Goal: Navigation & Orientation: Find specific page/section

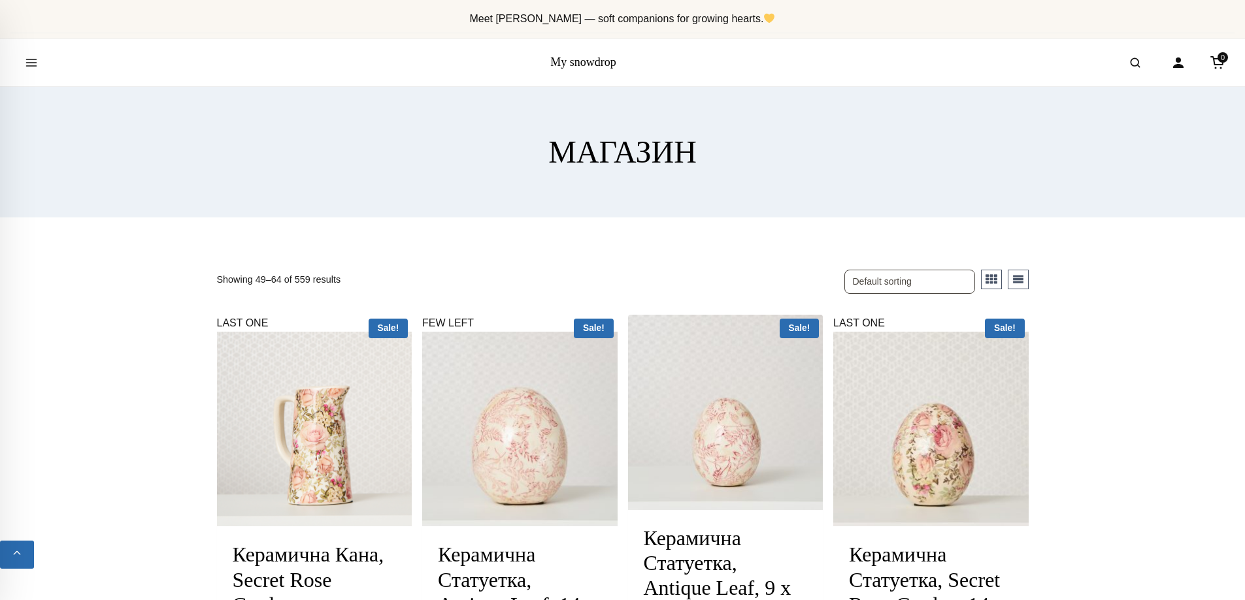
click at [1016, 280] on button "List" at bounding box center [1018, 280] width 21 height 20
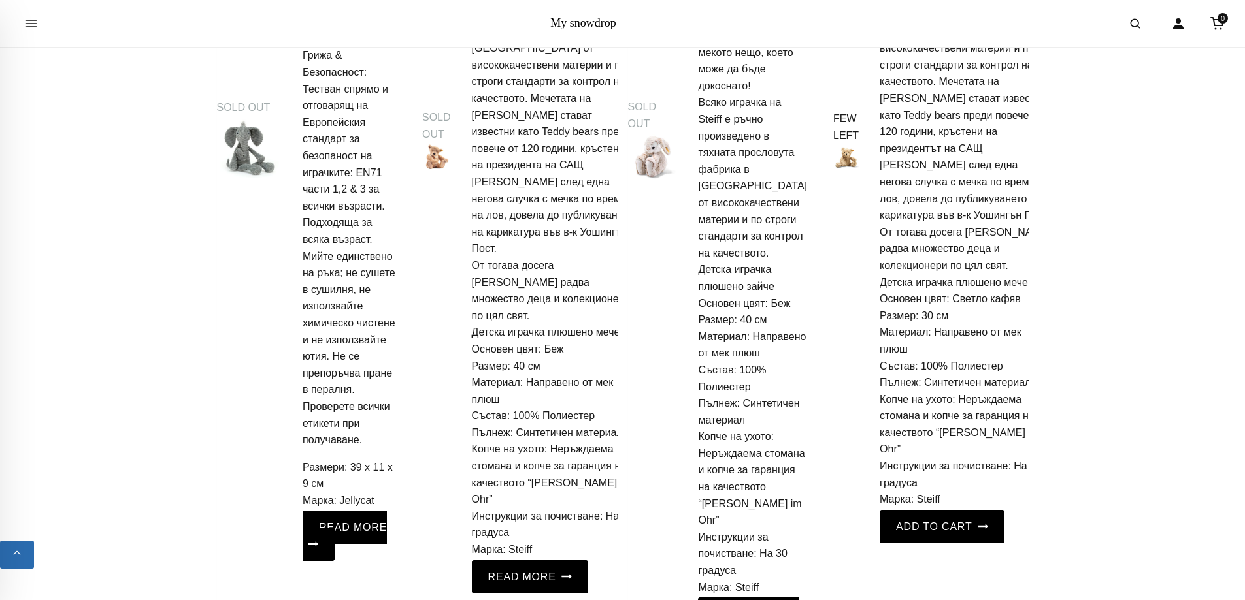
scroll to position [2744, 0]
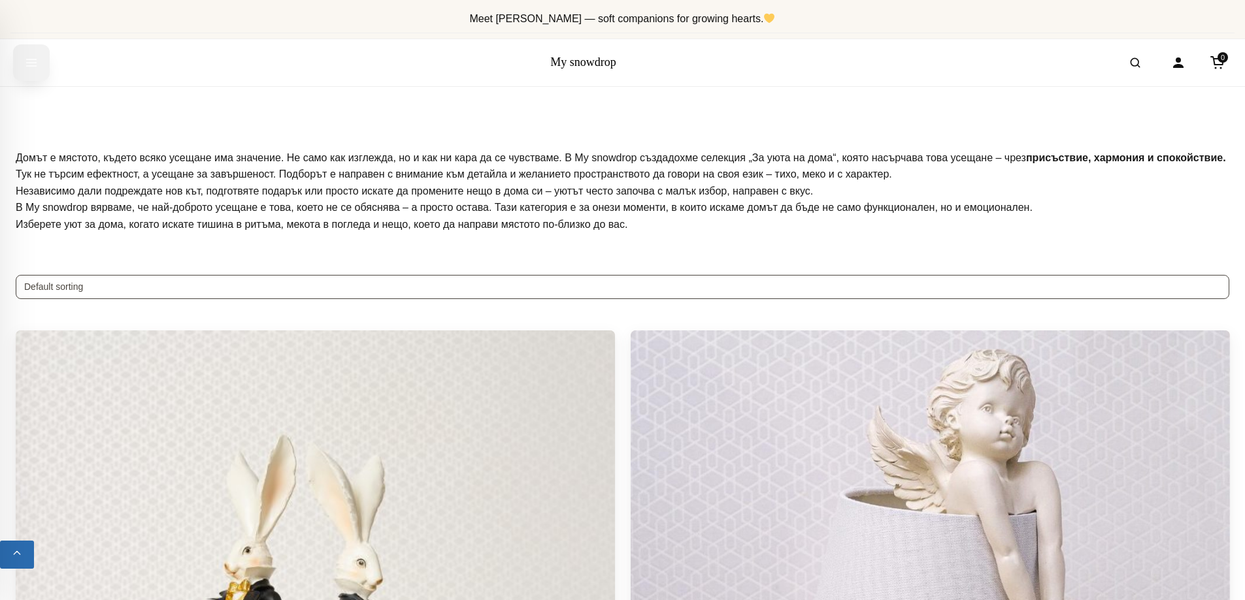
click at [29, 61] on icon "Open menu" at bounding box center [31, 63] width 13 height 24
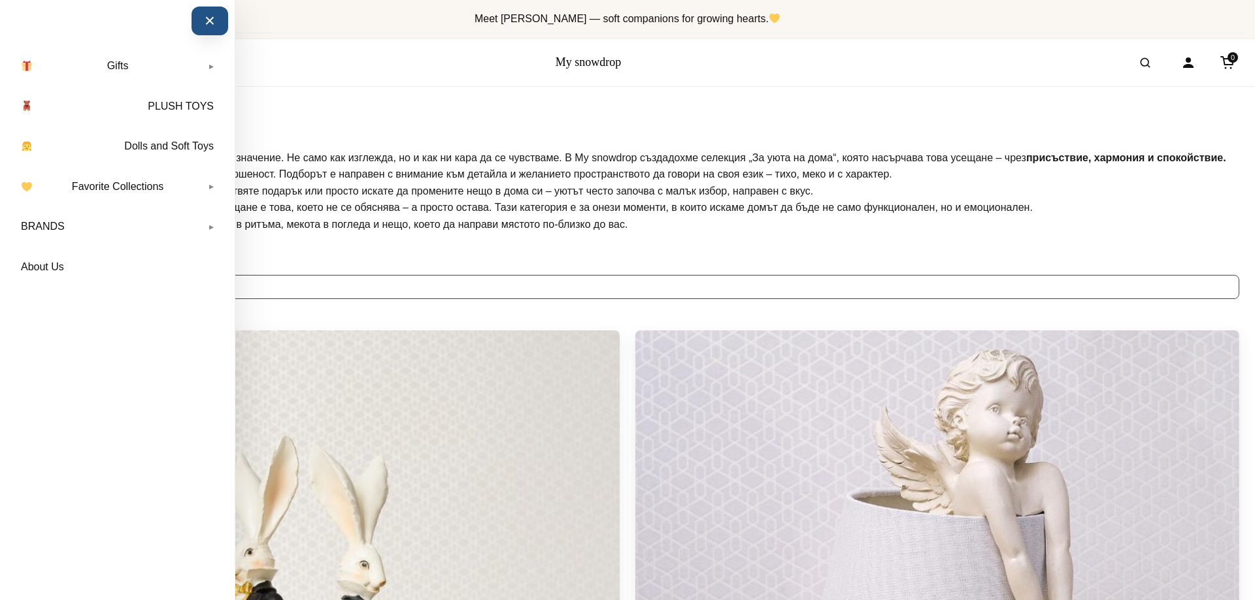
click at [214, 17] on button "×" at bounding box center [209, 21] width 37 height 29
